Goal: Task Accomplishment & Management: Complete application form

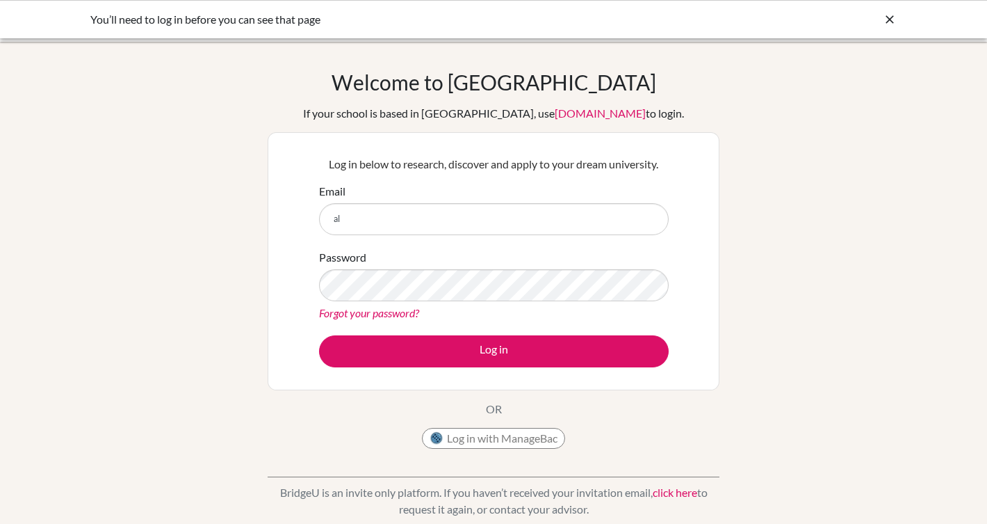
type input "[PERSON_NAME][EMAIL_ADDRESS][PERSON_NAME][DOMAIN_NAME]"
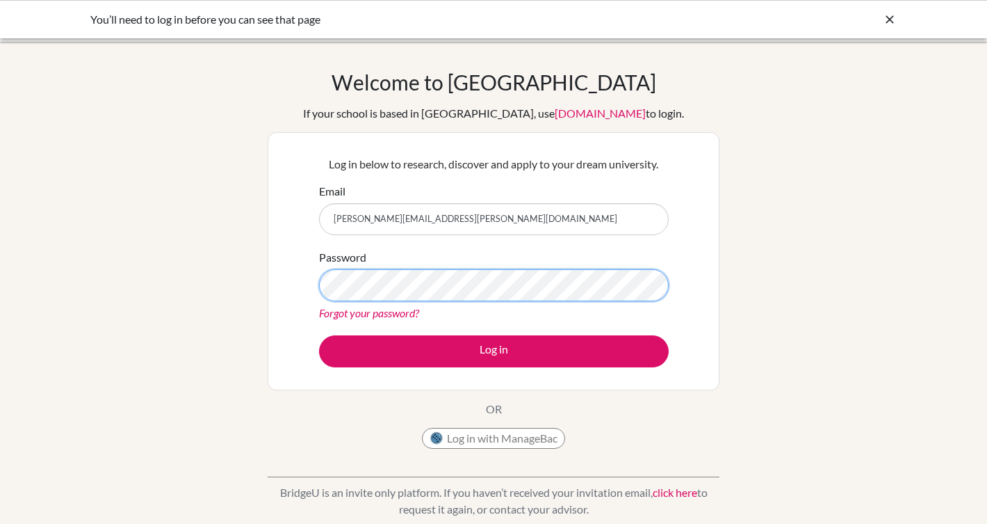
click at [319, 335] on button "Log in" at bounding box center [494, 351] width 350 height 32
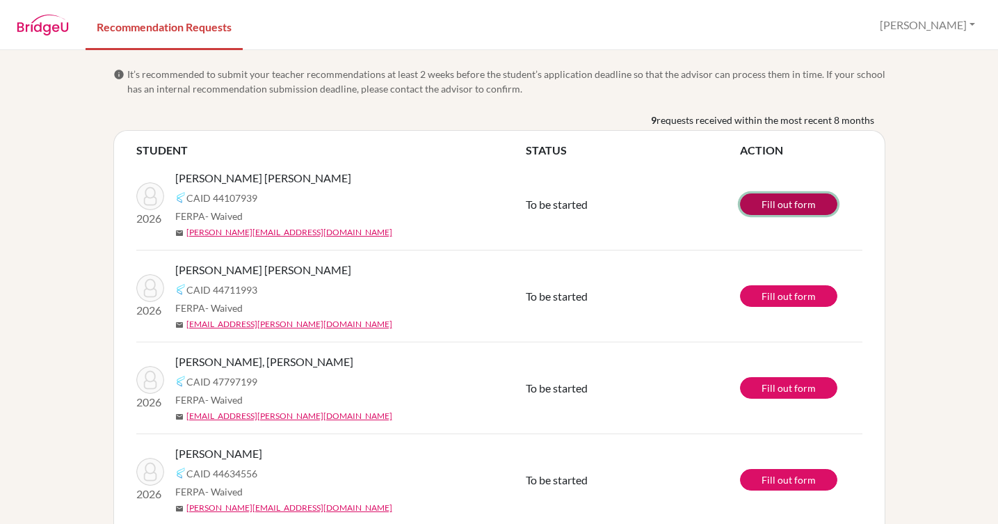
click at [782, 200] on link "Fill out form" at bounding box center [788, 204] width 97 height 22
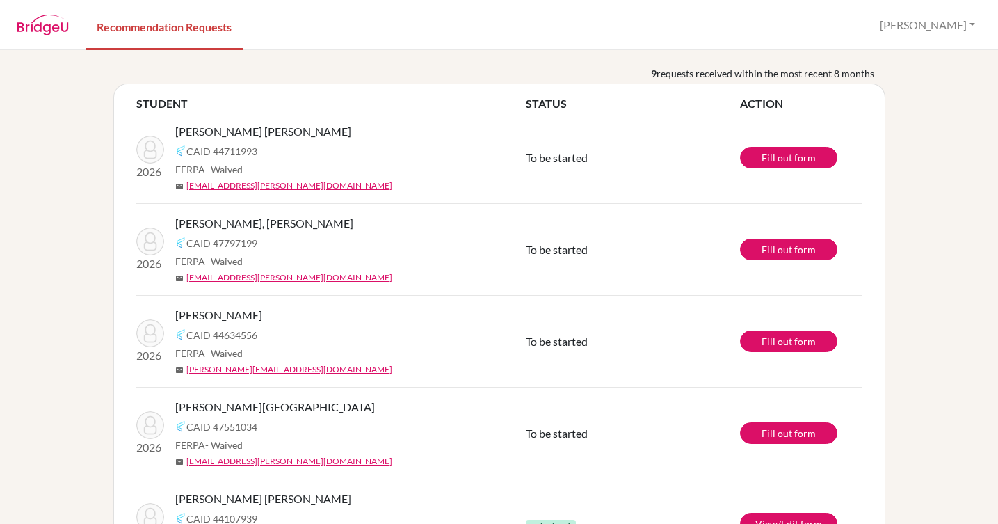
scroll to position [214, 0]
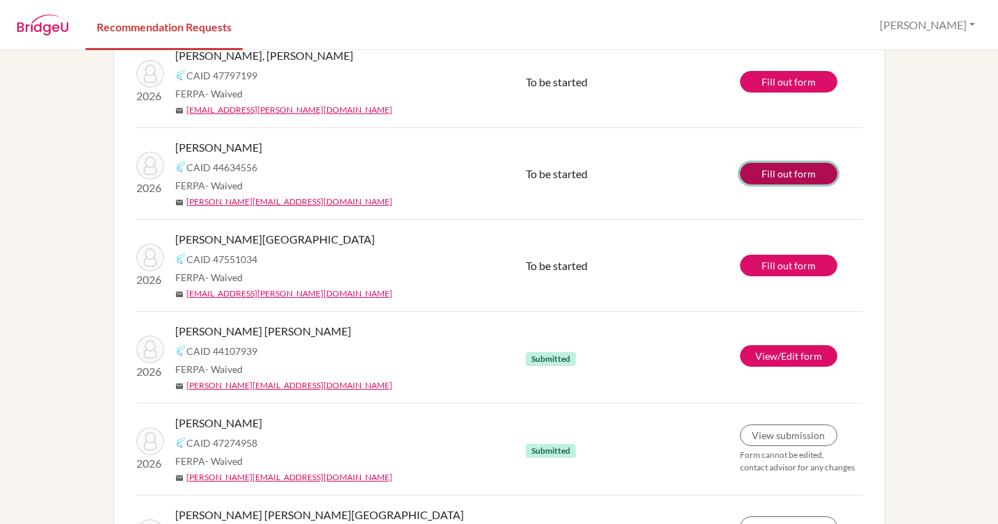
click at [777, 172] on link "Fill out form" at bounding box center [788, 174] width 97 height 22
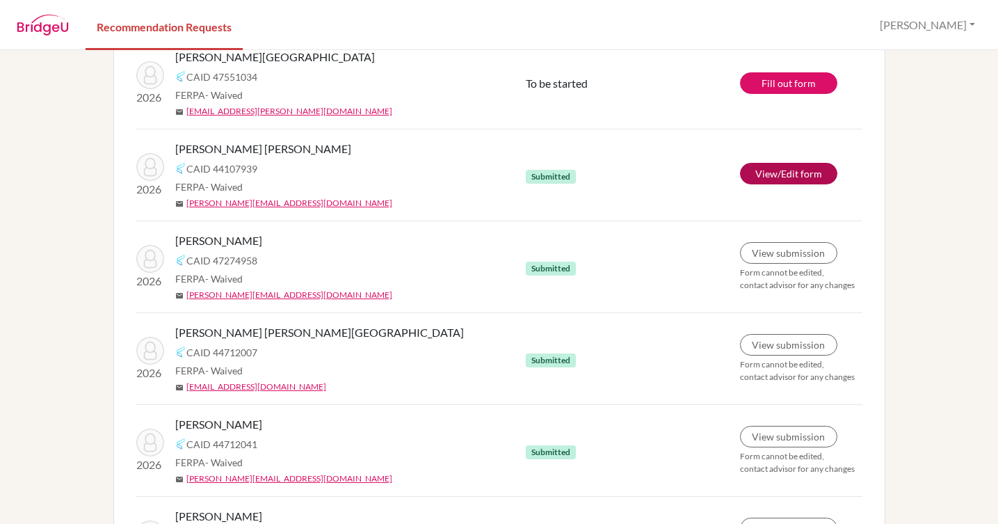
scroll to position [380, 0]
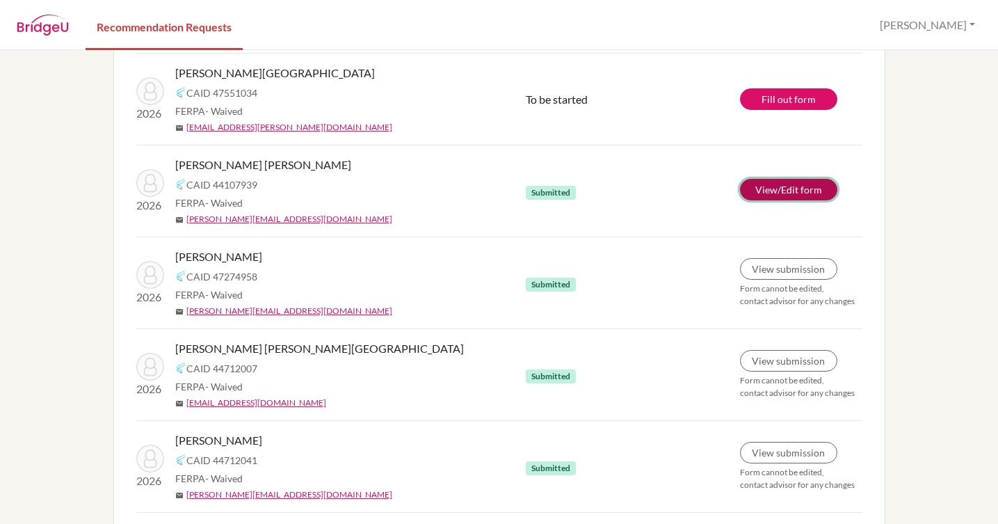
click at [783, 185] on link "View/Edit form" at bounding box center [788, 190] width 97 height 22
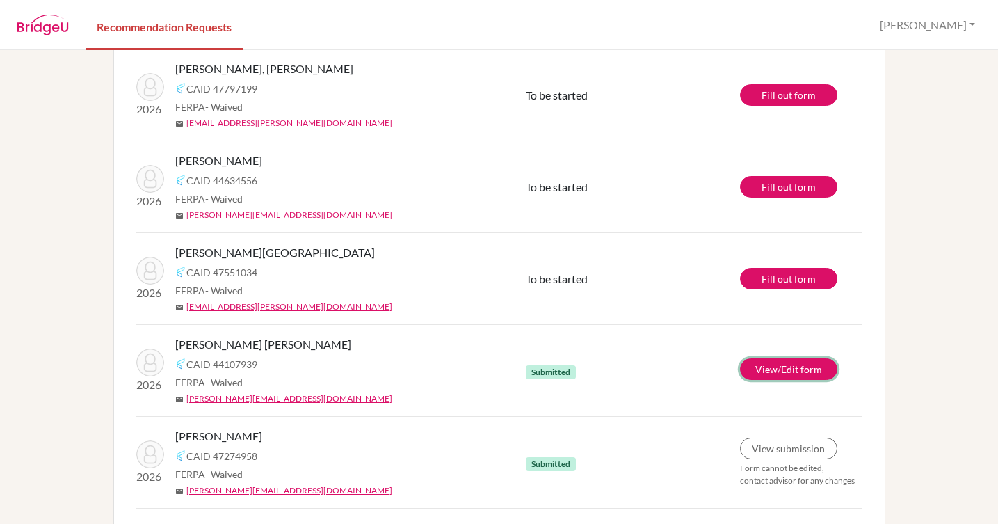
scroll to position [189, 0]
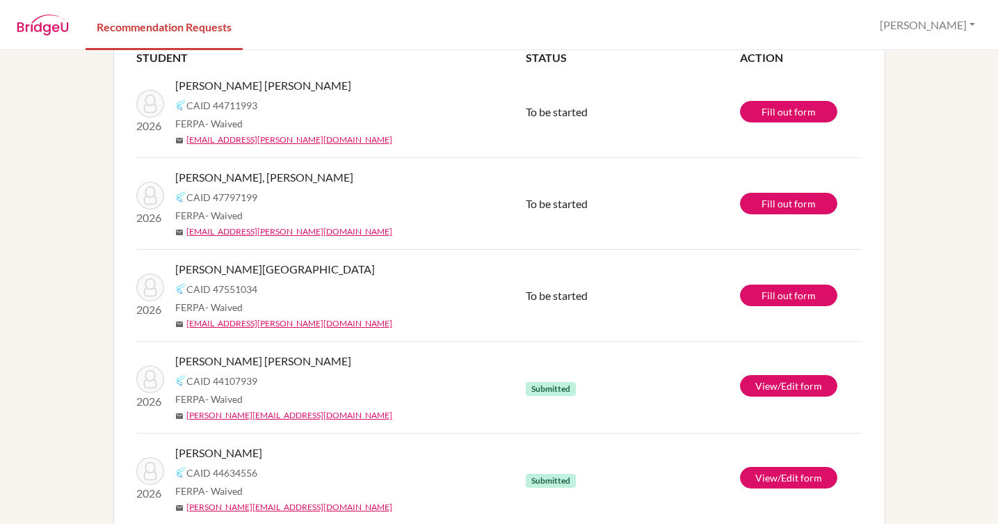
scroll to position [93, 0]
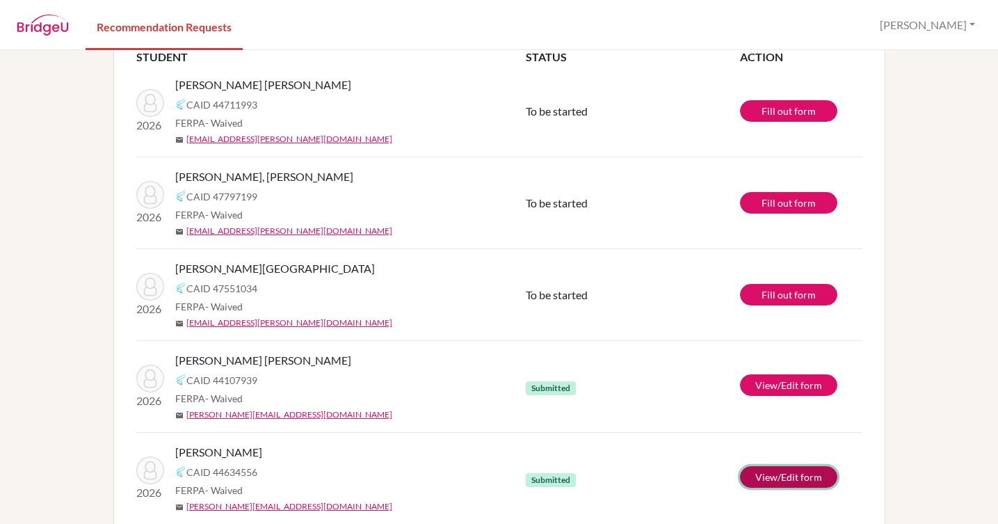
click at [787, 473] on link "View/Edit form" at bounding box center [788, 477] width 97 height 22
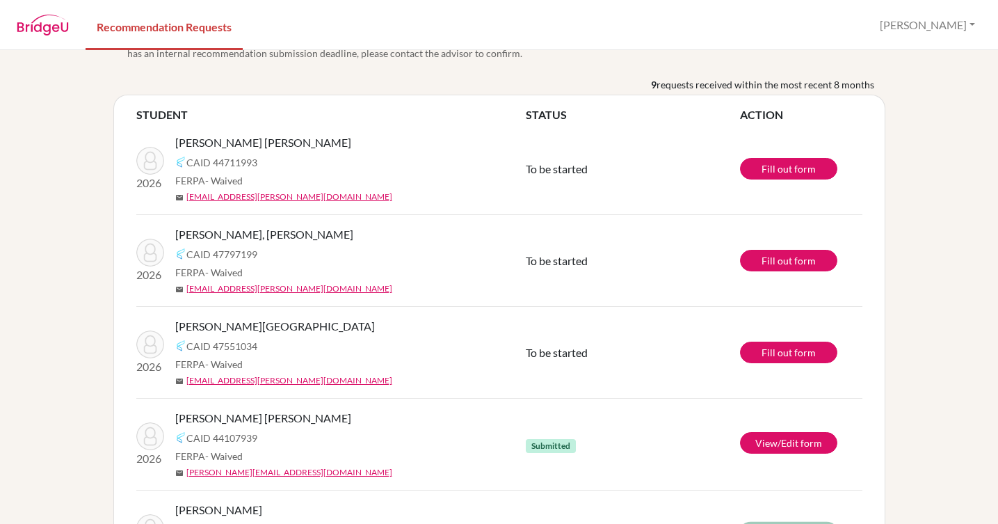
scroll to position [0, 0]
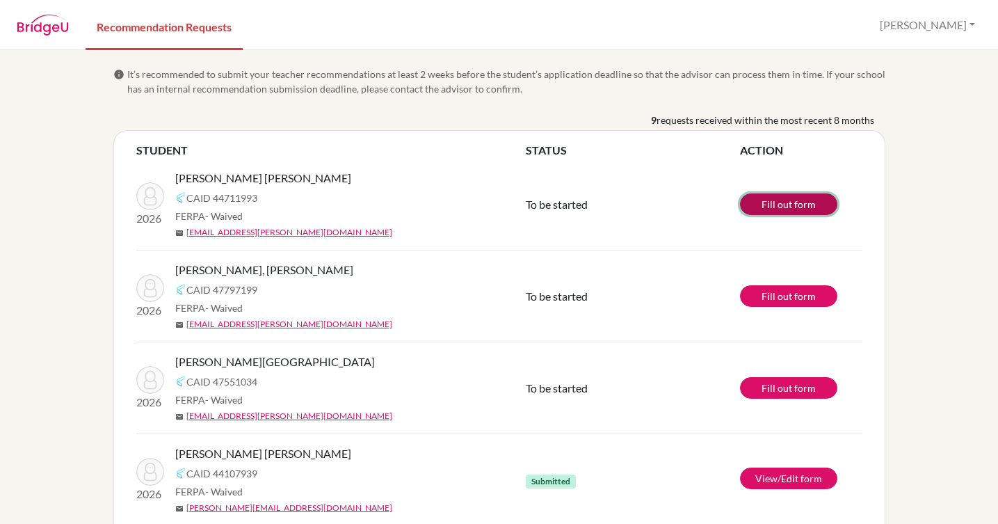
click at [776, 200] on link "Fill out form" at bounding box center [788, 204] width 97 height 22
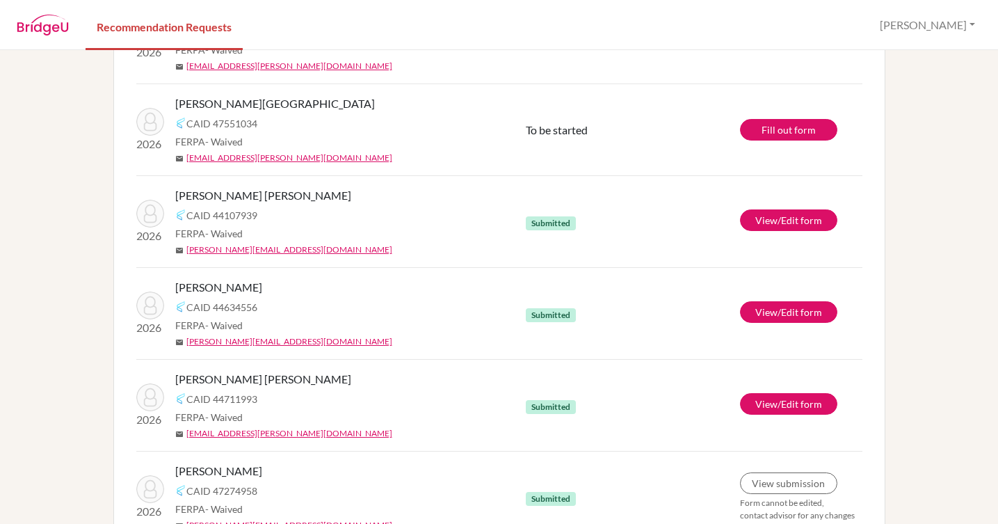
scroll to position [66, 0]
